Goal: Information Seeking & Learning: Understand process/instructions

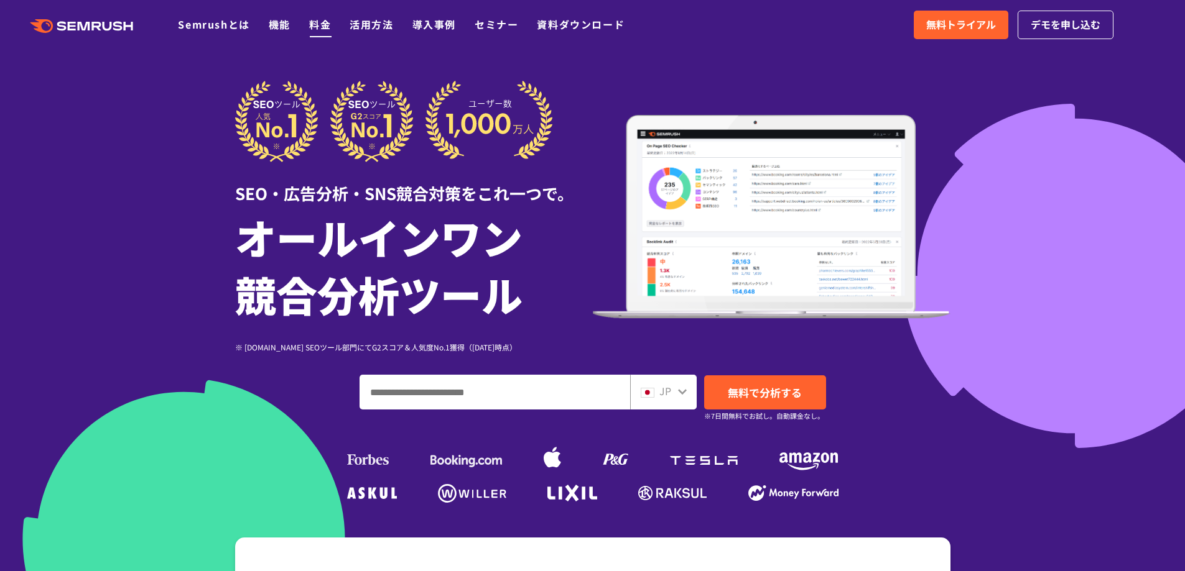
click at [317, 21] on link "料金" at bounding box center [320, 24] width 22 height 15
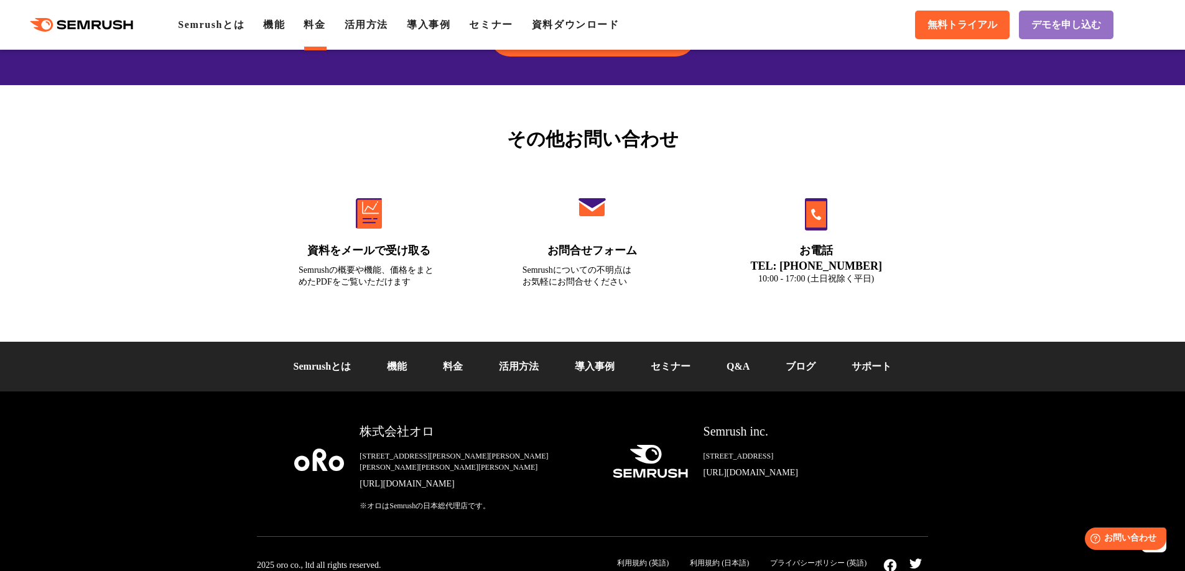
scroll to position [4186, 0]
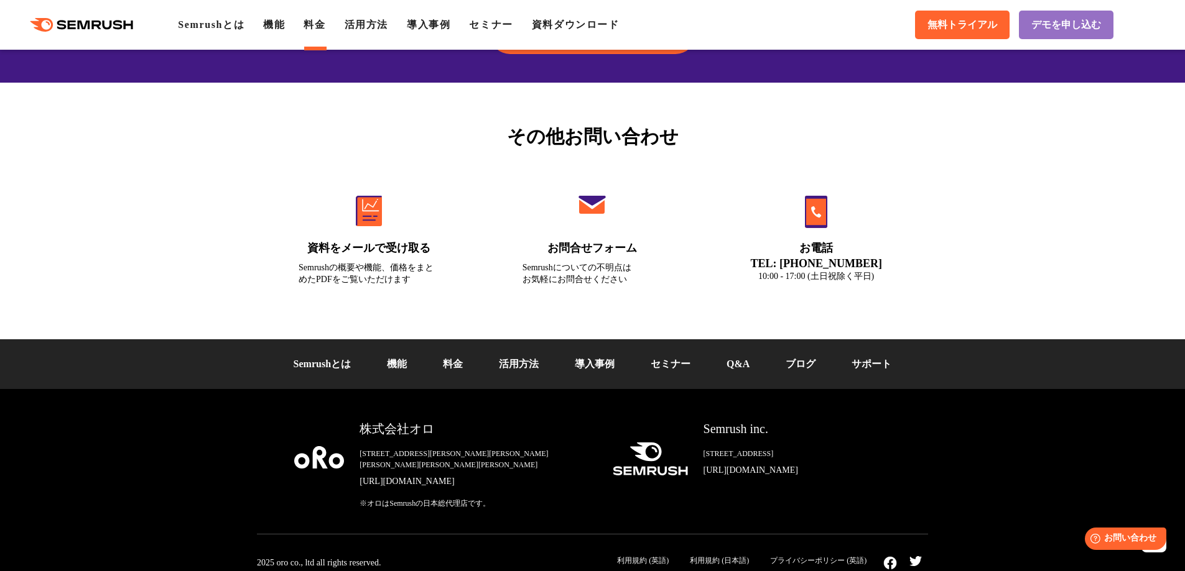
click at [742, 374] on div "Semrushとは 機能 料金 活用方法 導入事例 セミナー Q&A ブログ サポート" at bounding box center [592, 365] width 1185 height 50
click at [742, 361] on link "Q&A" at bounding box center [737, 364] width 23 height 11
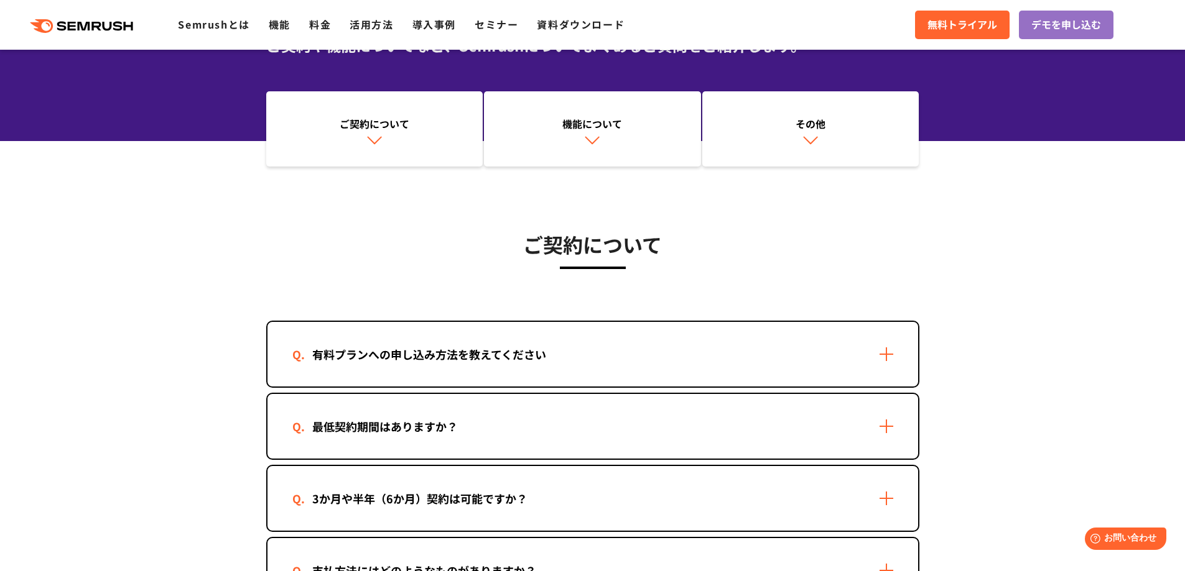
scroll to position [311, 0]
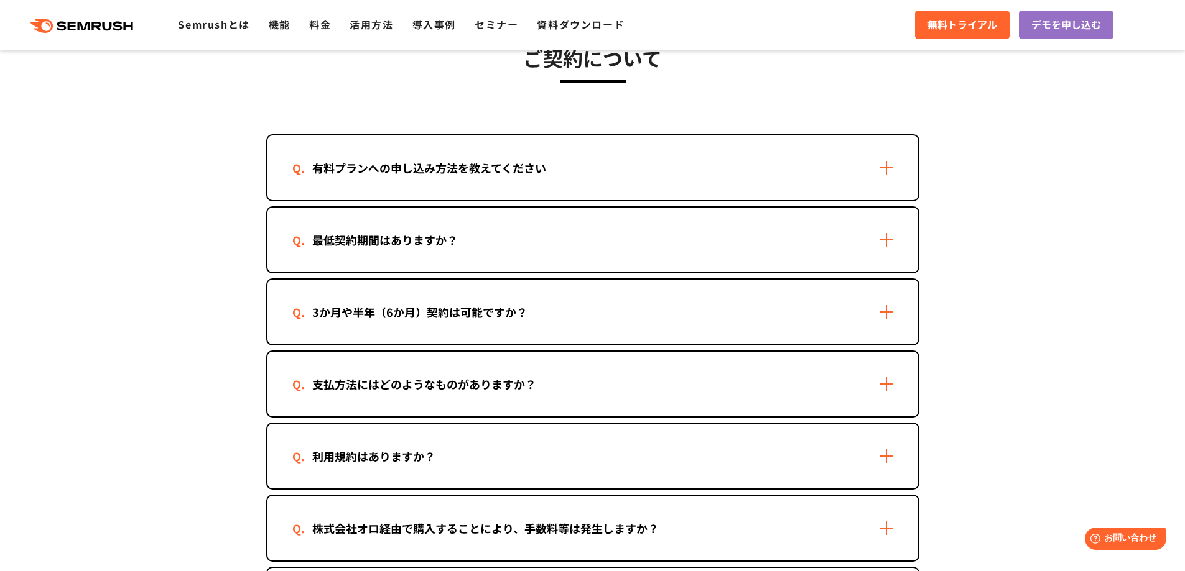
click at [662, 443] on div "利用規約はありますか？" at bounding box center [592, 456] width 650 height 65
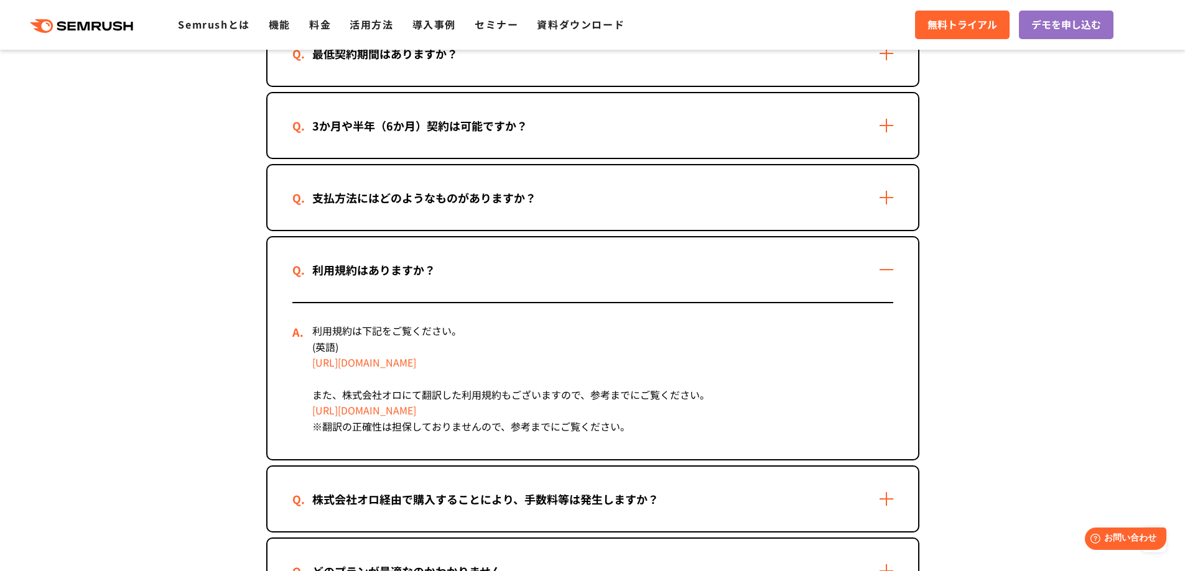
scroll to position [560, 0]
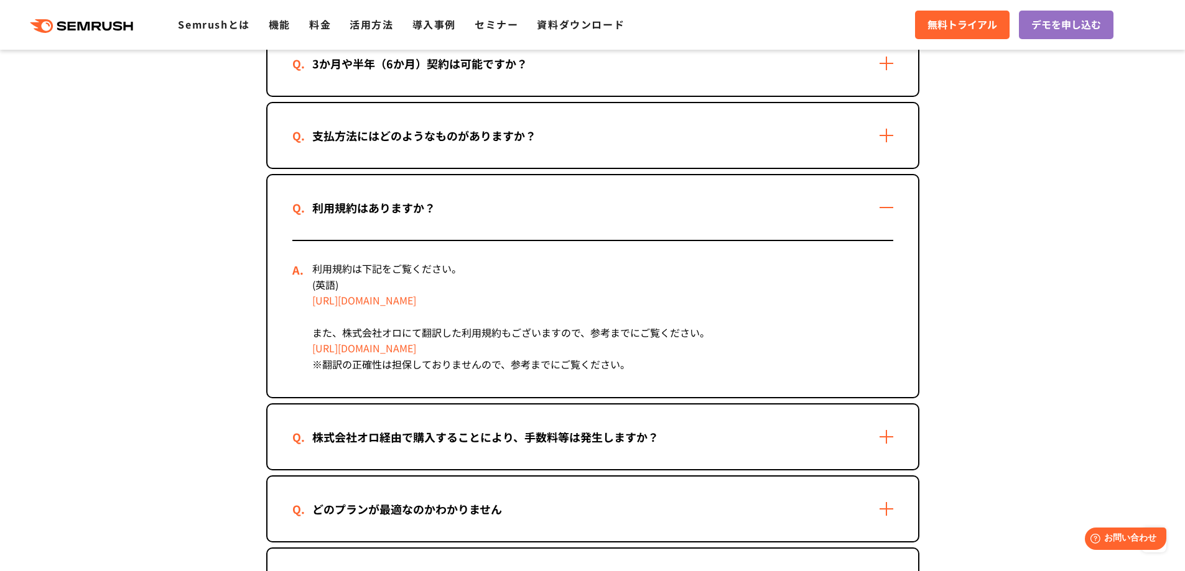
drag, startPoint x: 483, startPoint y: 351, endPoint x: 312, endPoint y: 353, distance: 170.4
click at [312, 353] on div "利用規約は下記をご覧ください。 (英語) https://ja.semrush.com/company/legal/terms-of-service また、株…" at bounding box center [592, 319] width 601 height 156
copy link "https://semrush.jp/terms-of-use-ja/"
click at [172, 313] on section "ご契約について 有料プランへの申し込み方法を教えてください 2つの方法があります。 ・Semrushの管理画面から申し込む 1. Semrushにログインしま…" at bounding box center [592, 504] width 1185 height 1530
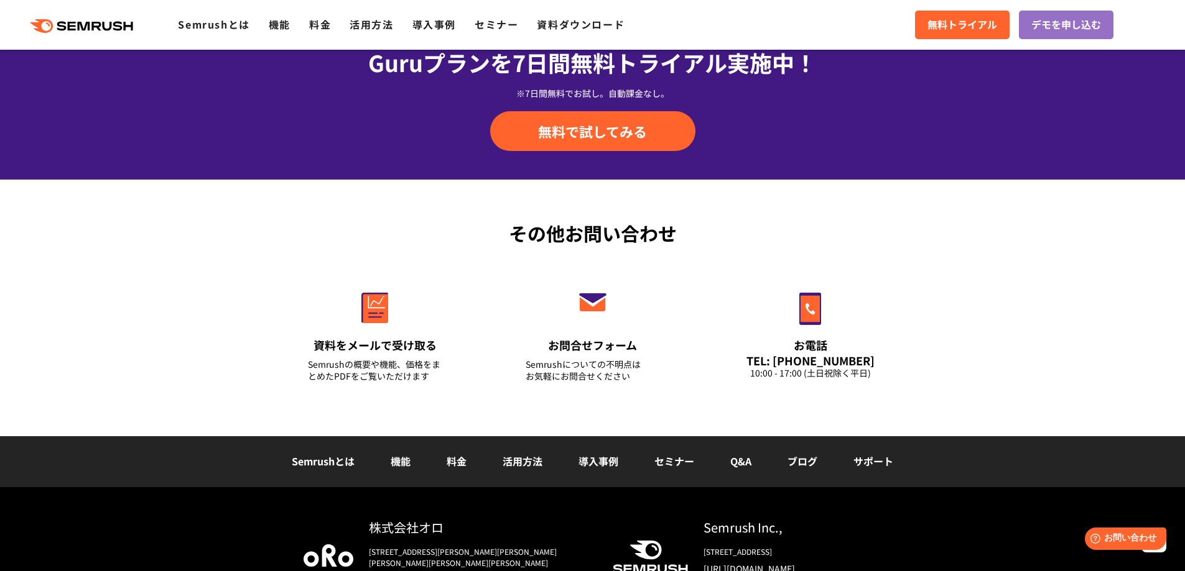
scroll to position [3086, 0]
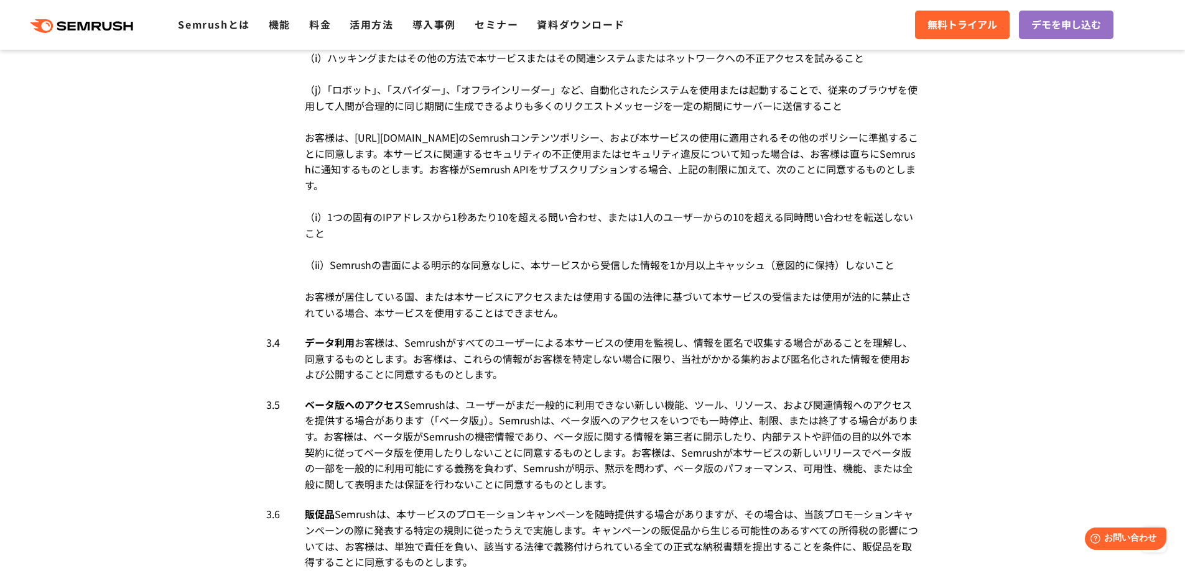
scroll to position [2487, 0]
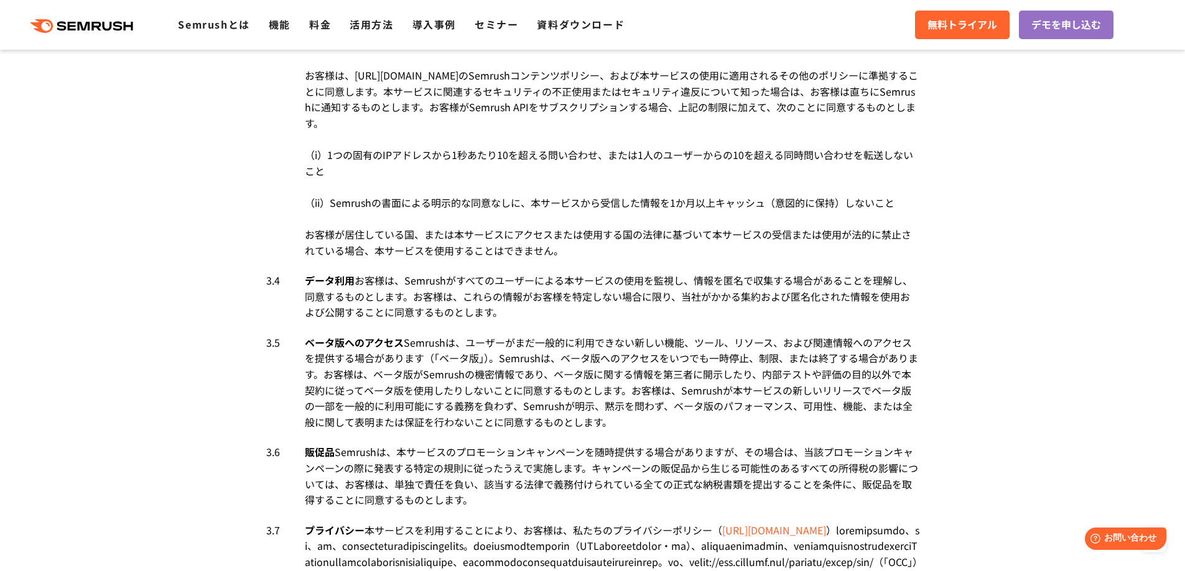
drag, startPoint x: 267, startPoint y: 77, endPoint x: 392, endPoint y: 118, distance: 130.8
copy li "3.3 3.3　 禁止事項 禁止事項　 お客様は、直接的または間接的に、以下の行為をすることはできません。 （a）サブライセンス、再販、レンタル、リース、譲渡…"
